Goal: Information Seeking & Learning: Learn about a topic

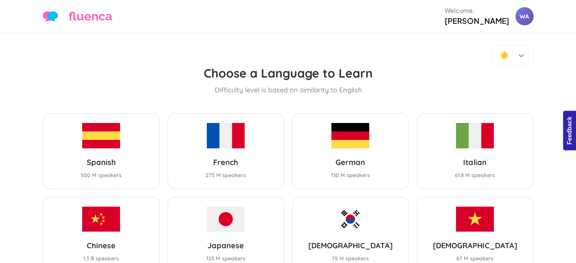
drag, startPoint x: 0, startPoint y: 0, endPoint x: 193, endPoint y: 58, distance: 202.0
click at [193, 58] on div "☀️" at bounding box center [288, 55] width 491 height 21
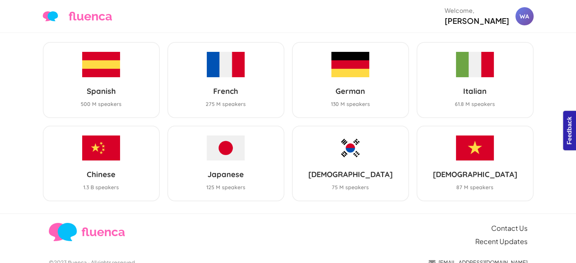
drag, startPoint x: 220, startPoint y: 0, endPoint x: 319, endPoint y: 19, distance: 101.4
click at [319, 19] on div "fluenca Welcome, Wiwit Atika WA Help Account" at bounding box center [288, 16] width 491 height 20
drag, startPoint x: 421, startPoint y: 1, endPoint x: 542, endPoint y: 87, distance: 149.0
click at [542, 87] on div "☀️ Choose a Language to Learn Difficulty level is based on similarity to Englis…" at bounding box center [288, 88] width 576 height 252
click at [15, 155] on div "☀️ Choose a Language to Learn Difficulty level is based on similarity to Englis…" at bounding box center [288, 88] width 576 height 252
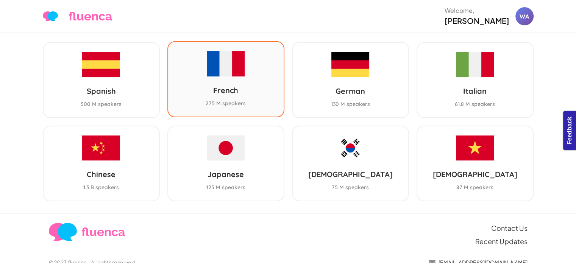
scroll to position [0, 0]
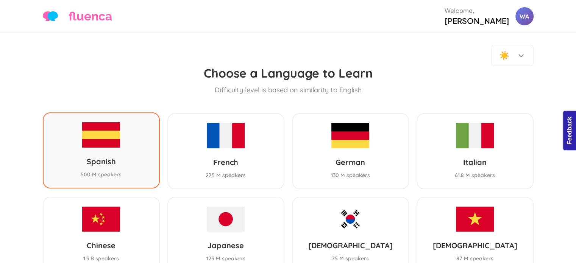
click at [103, 134] on img at bounding box center [101, 134] width 38 height 25
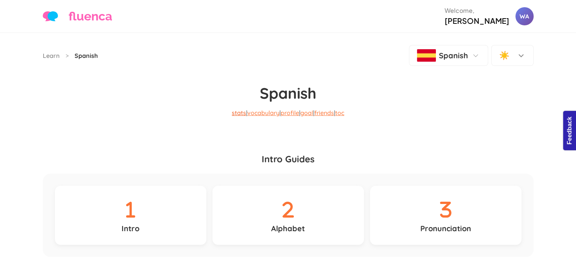
click at [239, 109] on link "stats" at bounding box center [239, 113] width 14 height 8
click at [237, 109] on link "stats" at bounding box center [239, 113] width 14 height 8
click at [519, 12] on div "WA" at bounding box center [524, 16] width 19 height 19
click at [509, 56] on link "Account" at bounding box center [499, 58] width 67 height 17
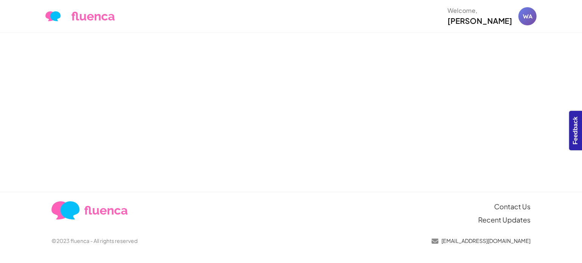
click at [265, 27] on header "fluenca Welcome, Wiwit Atika WA Help Account" at bounding box center [291, 16] width 582 height 33
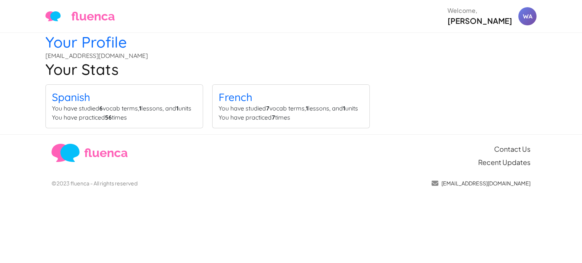
click at [71, 90] on link "Spanish" at bounding box center [71, 96] width 38 height 13
click at [224, 90] on link "French" at bounding box center [235, 96] width 34 height 13
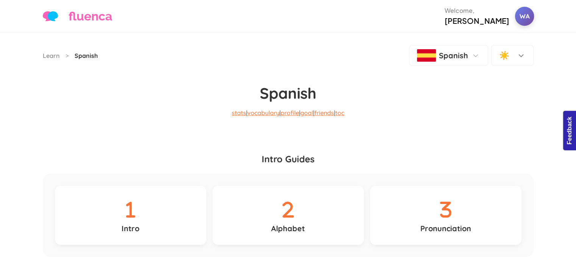
click at [526, 15] on div "WA" at bounding box center [524, 16] width 19 height 19
click at [376, 124] on p "stats | vocabulary | profile | goal | friends | toc" at bounding box center [288, 118] width 491 height 33
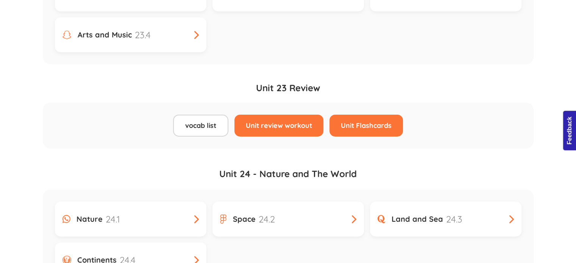
scroll to position [6259, 0]
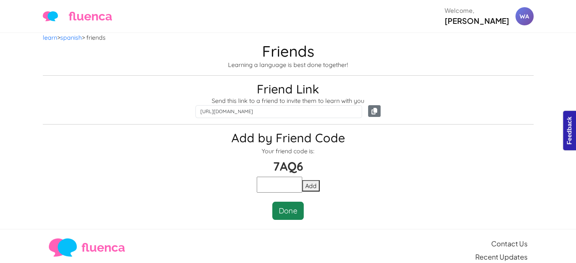
click at [232, 60] on p "Learning a language is best done together!" at bounding box center [288, 64] width 491 height 9
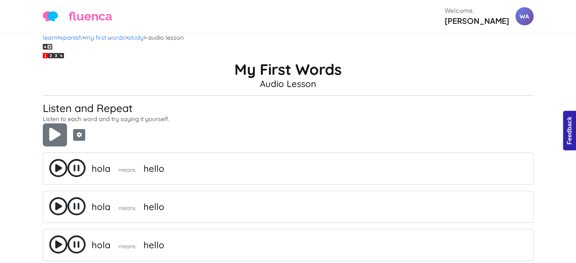
click at [259, 36] on nav "learn > spanish > my first words > study > audio lesson" at bounding box center [288, 37] width 491 height 9
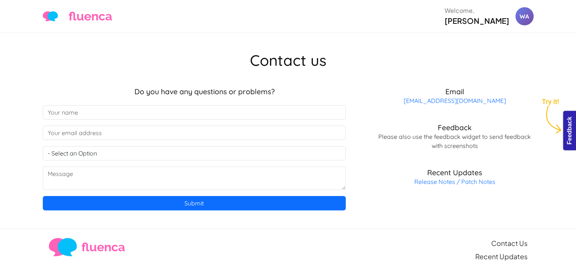
click at [412, 25] on div "fluenca Welcome, [PERSON_NAME] [GEOGRAPHIC_DATA] Help Account" at bounding box center [288, 16] width 491 height 20
